Goal: Check status

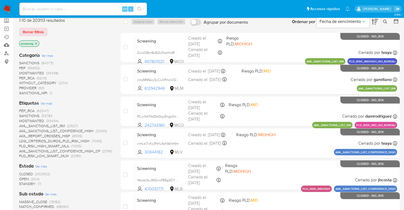
scroll to position [53, 0]
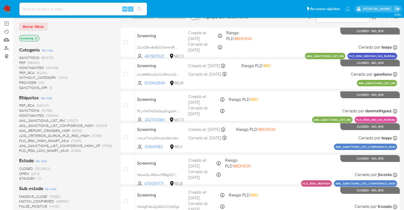
click at [21, 173] on span "OPEN" at bounding box center [24, 173] width 10 height 5
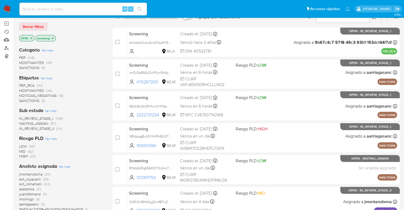
click at [23, 99] on span "SANCTIONS" at bounding box center [29, 100] width 20 height 5
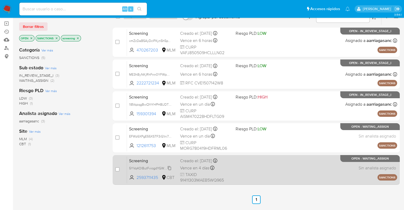
click at [171, 167] on span "5YVq4OlButFviogdYGWvCWli" at bounding box center [151, 168] width 44 height 6
click at [233, 160] on div "Screening 5YVq4OlButFviogdYGWvCWli 2593711435 CBT Creado el: 28/08/2025 Creado …" at bounding box center [262, 169] width 270 height 27
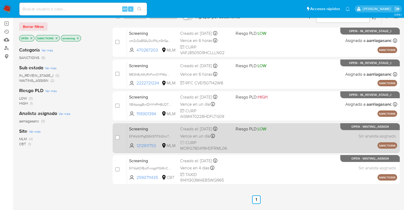
click at [170, 127] on span "Screening" at bounding box center [152, 128] width 47 height 7
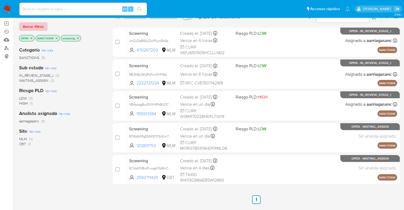
click at [42, 24] on span "Borrar filtros" at bounding box center [33, 26] width 21 height 7
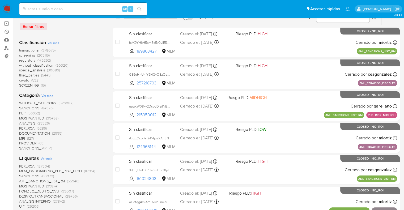
click at [22, 58] on span "regulatory" at bounding box center [27, 60] width 16 height 5
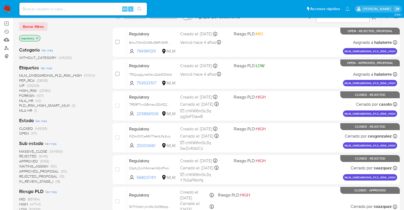
click at [20, 135] on span "OPEN" at bounding box center [24, 133] width 10 height 5
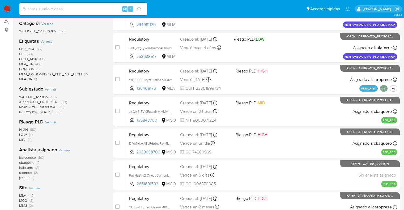
scroll to position [106, 0]
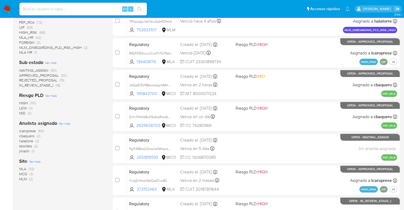
click at [23, 172] on span "MCO" at bounding box center [23, 173] width 8 height 5
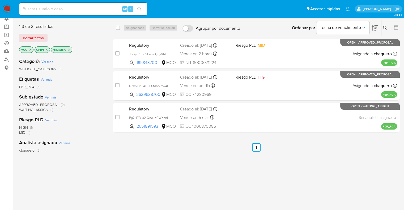
scroll to position [41, 0]
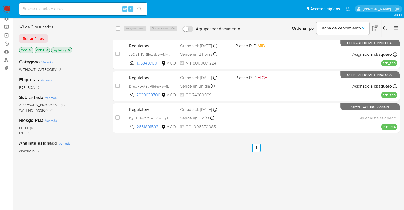
click at [25, 109] on span "WAITING_ASSIGN" at bounding box center [33, 109] width 29 height 5
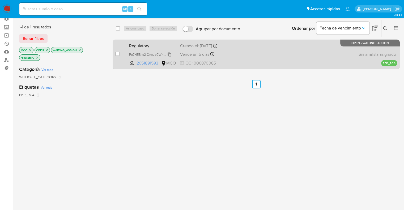
click at [168, 53] on span "Pg7HEBks2iOneJo0WhpnL2RT" at bounding box center [151, 54] width 45 height 6
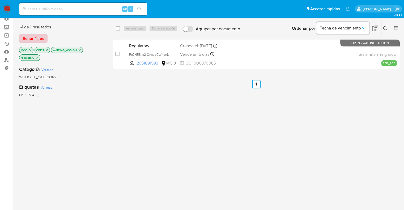
click at [40, 37] on span "Borrar filtros" at bounding box center [33, 38] width 21 height 7
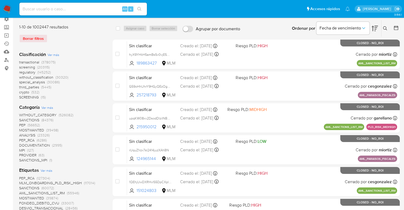
click at [21, 67] on span "screening" at bounding box center [27, 66] width 16 height 5
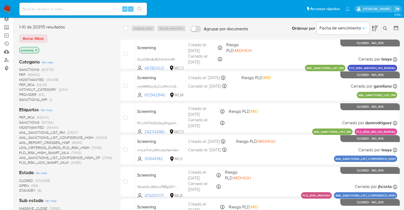
click at [23, 183] on span "OPEN" at bounding box center [24, 185] width 10 height 5
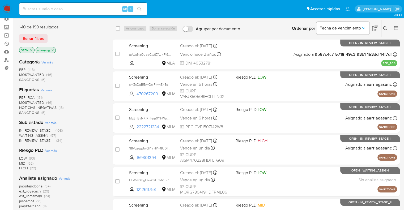
click at [21, 101] on span "MOSTWANTED" at bounding box center [31, 102] width 25 height 5
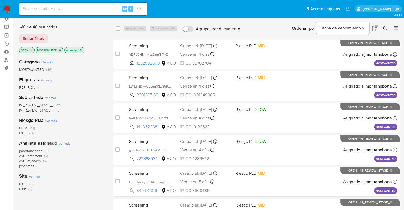
click at [22, 110] on span "IN_REVIEW_STAGE_I" at bounding box center [36, 109] width 34 height 5
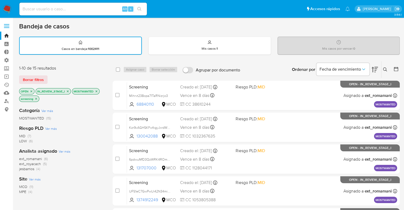
click at [67, 92] on icon "close-filter" at bounding box center [67, 91] width 3 height 3
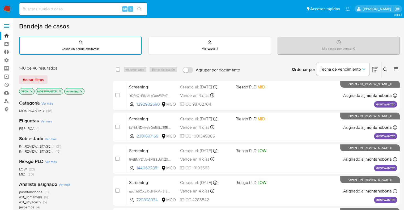
click at [60, 92] on icon "close-filter" at bounding box center [59, 91] width 3 height 3
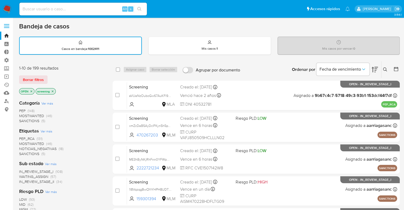
click at [22, 138] on span "PEP_RCA" at bounding box center [26, 138] width 15 height 5
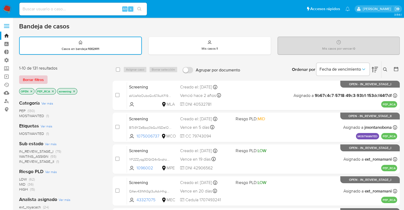
click at [41, 76] on span "Borrar filtros" at bounding box center [33, 79] width 21 height 7
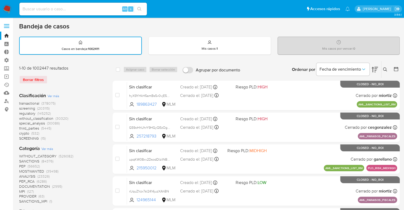
click at [20, 108] on span "screening" at bounding box center [27, 108] width 16 height 5
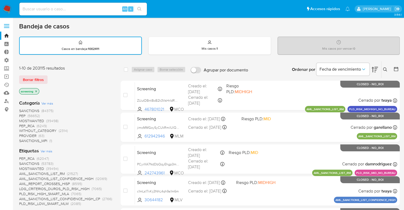
click at [53, 75] on div "Borrar filtros" at bounding box center [61, 79] width 85 height 8
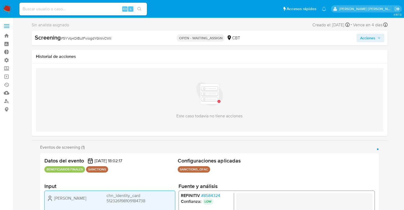
select select "10"
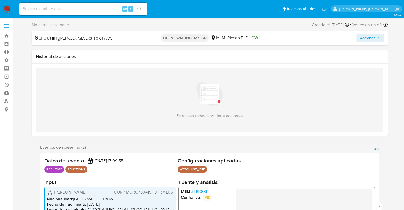
select select "10"
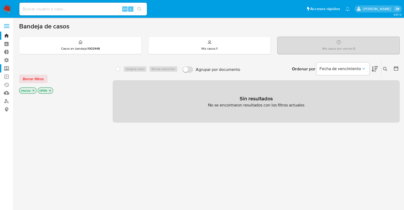
click at [7, 67] on label "Screening" at bounding box center [31, 68] width 63 height 8
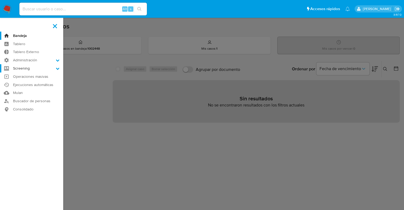
click at [0, 0] on input "Screening" at bounding box center [0, 0] width 0 height 0
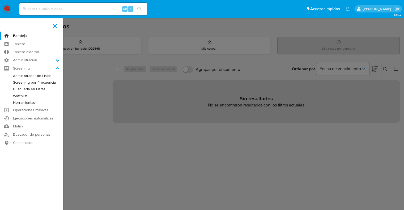
click at [15, 81] on link "Screening por Frecuencia" at bounding box center [31, 82] width 63 height 7
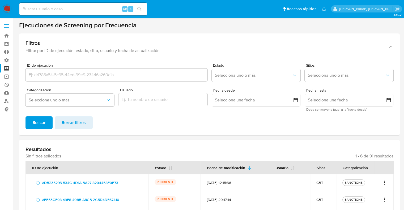
click at [386, 181] on icon "Acciones" at bounding box center [384, 182] width 5 height 6
click at [375, 171] on link "Ver registros" at bounding box center [367, 170] width 40 height 13
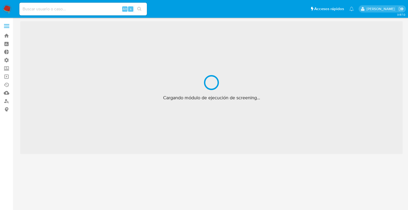
click at [278, 9] on ul "Pausado Ver notificaciones Alt s Accesos rápidos Presiona las siguientes teclas…" at bounding box center [186, 8] width 339 height 13
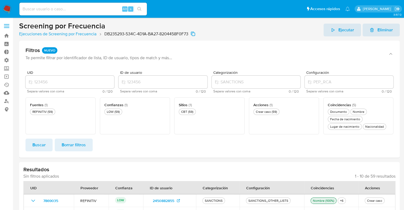
click at [131, 149] on div "Buscar Borrar filtros" at bounding box center [208, 144] width 367 height 13
